Goal: Task Accomplishment & Management: Use online tool/utility

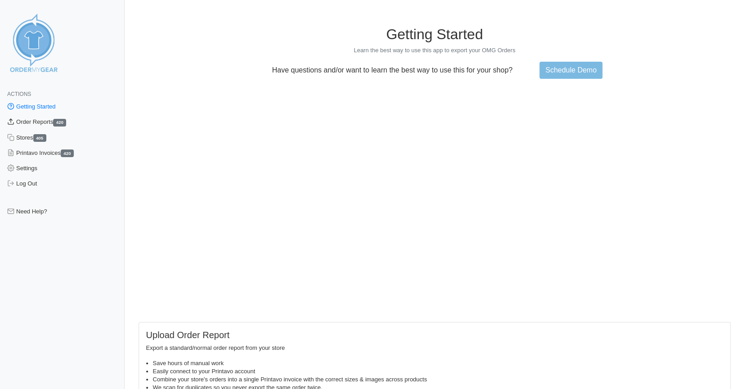
click at [22, 123] on link "Order Reports 420" at bounding box center [62, 121] width 125 height 15
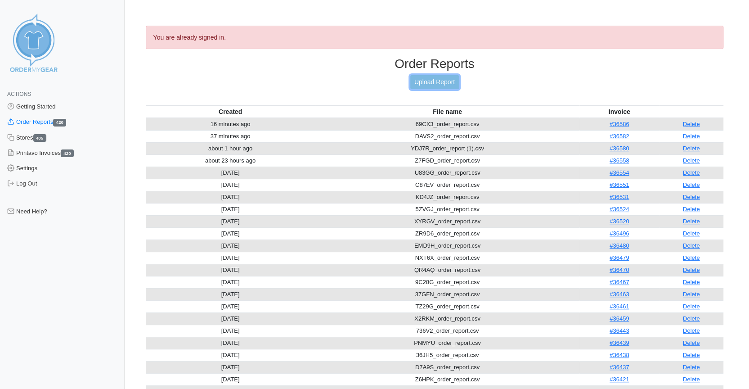
click at [437, 80] on link "Upload Report" at bounding box center [434, 82] width 49 height 14
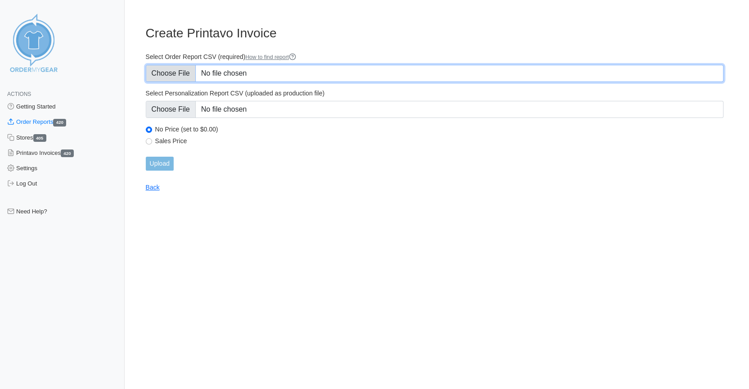
click at [176, 69] on input "Select Order Report CSV (required) How to find report" at bounding box center [435, 73] width 578 height 17
type input "C:\fakepath\PABU4_order_report.csv"
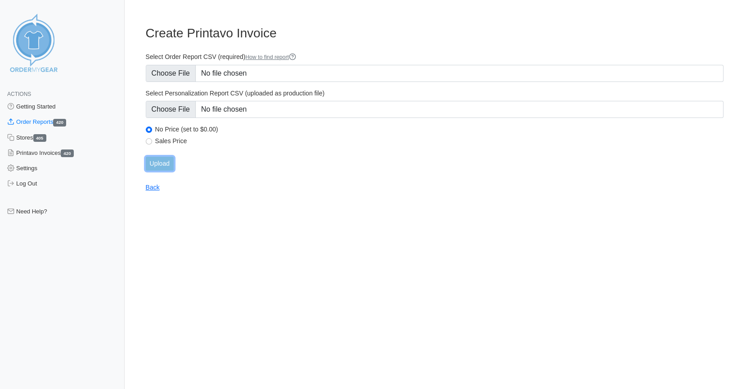
click at [157, 162] on input "Upload" at bounding box center [160, 164] width 28 height 14
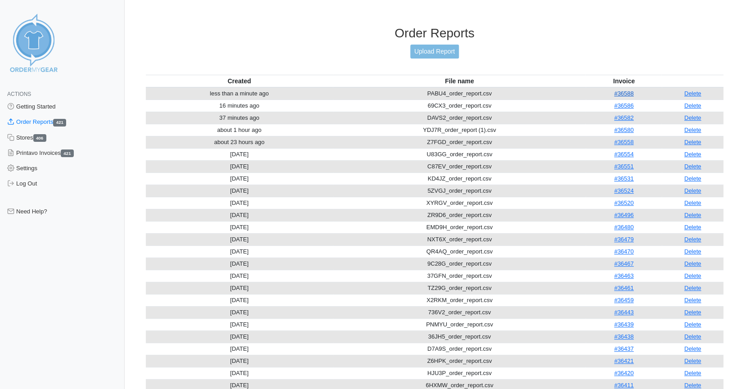
click at [624, 90] on link "#36588" at bounding box center [623, 93] width 19 height 7
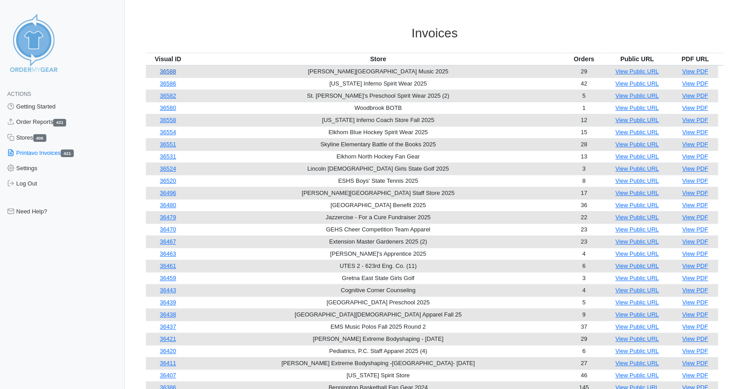
click at [173, 71] on link "36588" at bounding box center [168, 71] width 16 height 7
